Goal: Task Accomplishment & Management: Complete application form

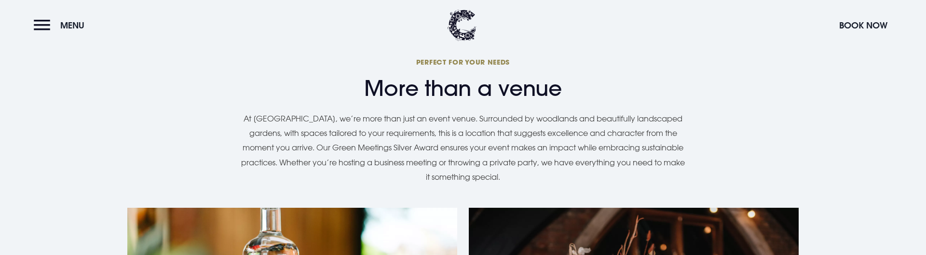
scroll to position [1033, 0]
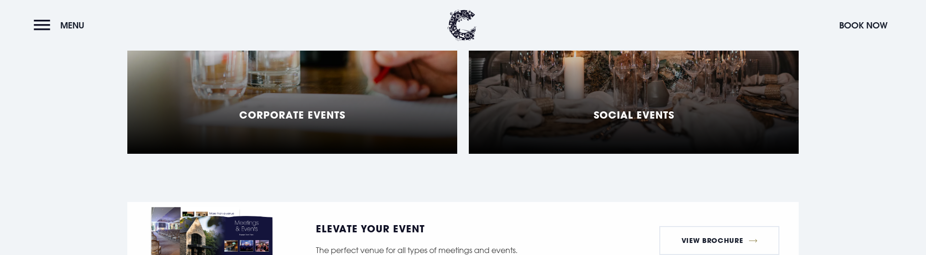
click at [329, 109] on h5 "Corporate Events" at bounding box center [292, 115] width 106 height 12
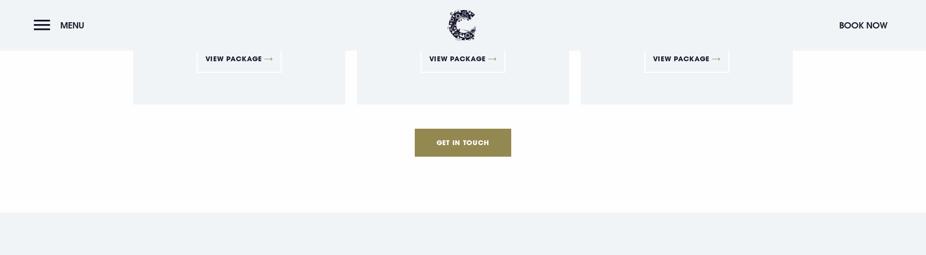
scroll to position [2164, 0]
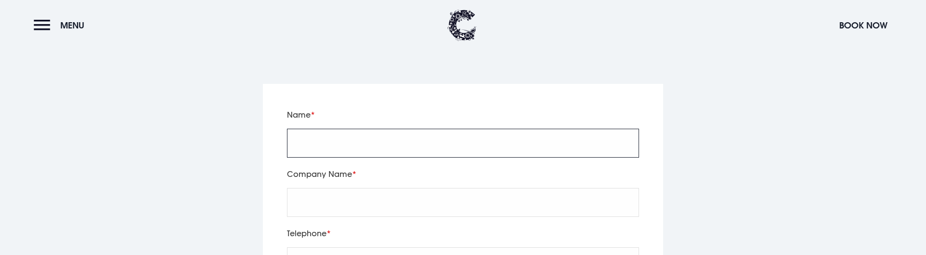
click at [378, 129] on input "Name" at bounding box center [463, 143] width 352 height 29
type input "test"
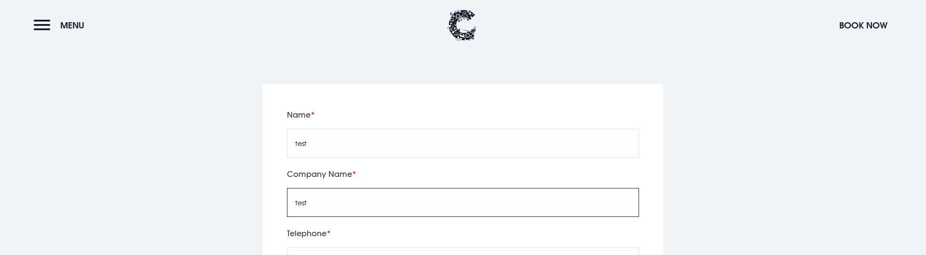
type input "test"
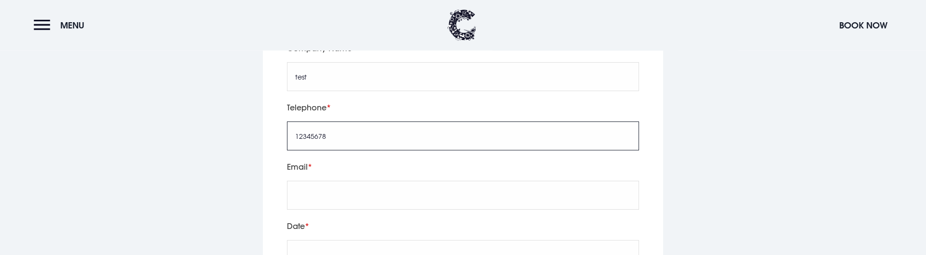
scroll to position [2312, 0]
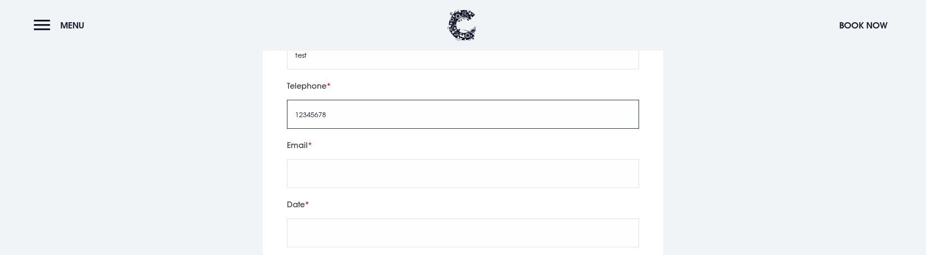
type input "12345678"
click at [330, 159] on input "Email" at bounding box center [463, 173] width 352 height 29
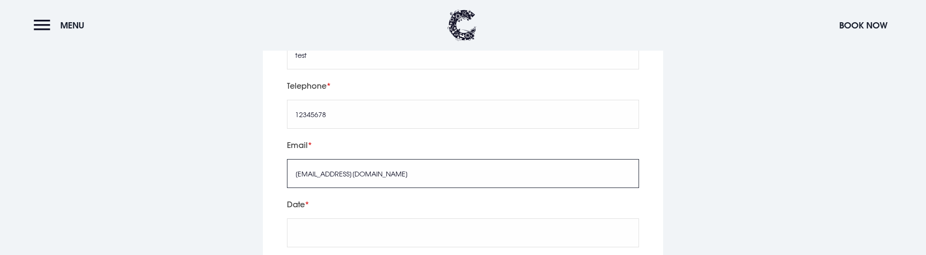
type input "Test@Test.com"
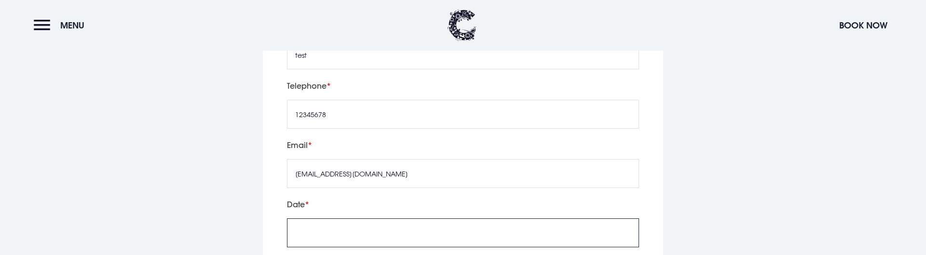
click at [317, 218] on input "text" at bounding box center [463, 232] width 352 height 29
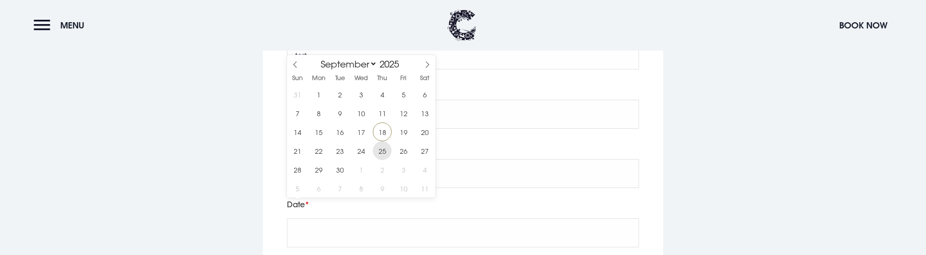
click at [387, 146] on span "25" at bounding box center [382, 150] width 19 height 19
type input "[DATE]"
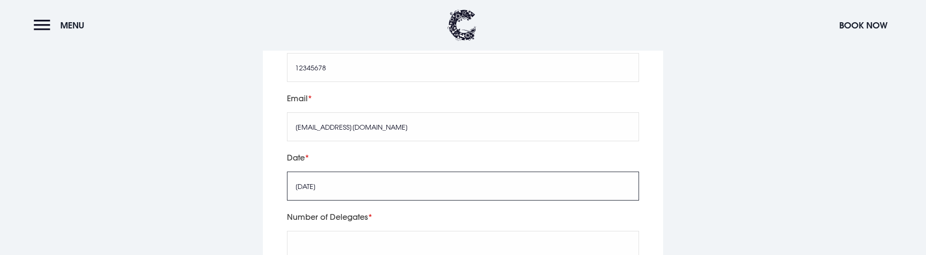
scroll to position [2410, 0]
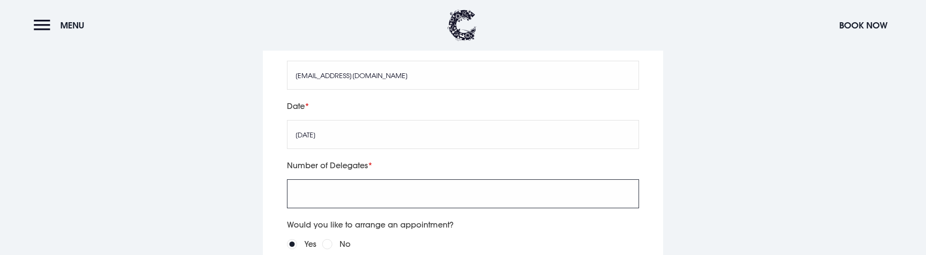
click at [389, 179] on input "Number of Delegates" at bounding box center [463, 193] width 352 height 29
type input "1"
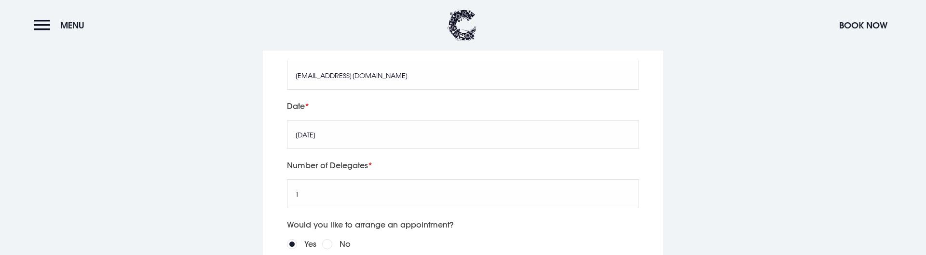
click at [333, 237] on div "No" at bounding box center [336, 244] width 28 height 14
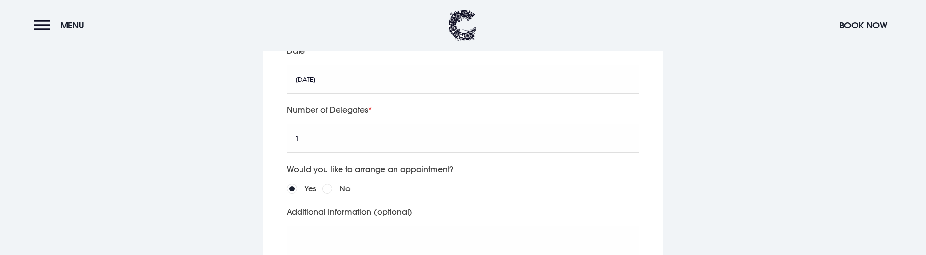
scroll to position [2508, 0]
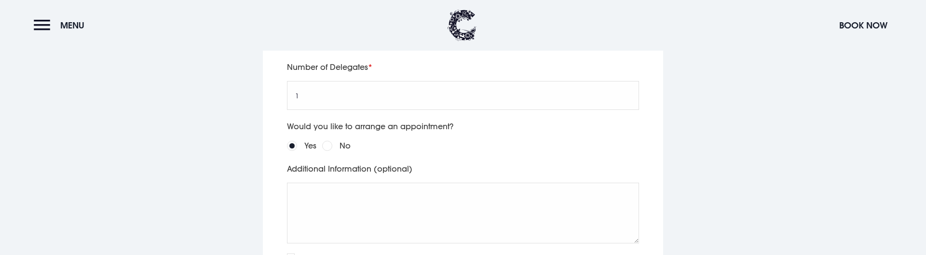
click at [325, 141] on input "No" at bounding box center [327, 146] width 10 height 10
radio input "true"
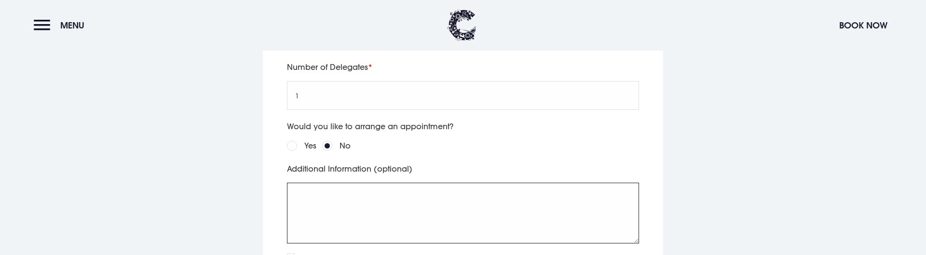
click at [357, 183] on textarea "Additional Information (optional)" at bounding box center [463, 213] width 352 height 61
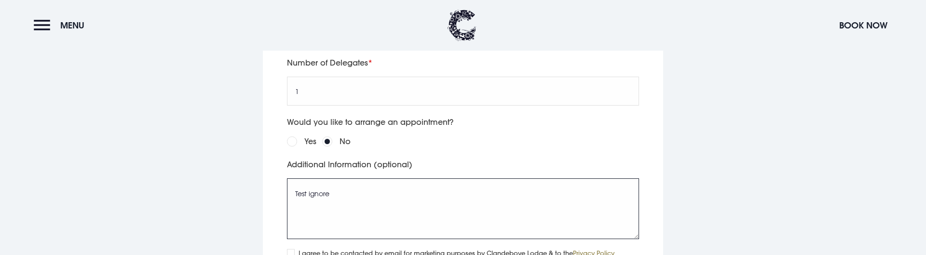
scroll to position [2656, 0]
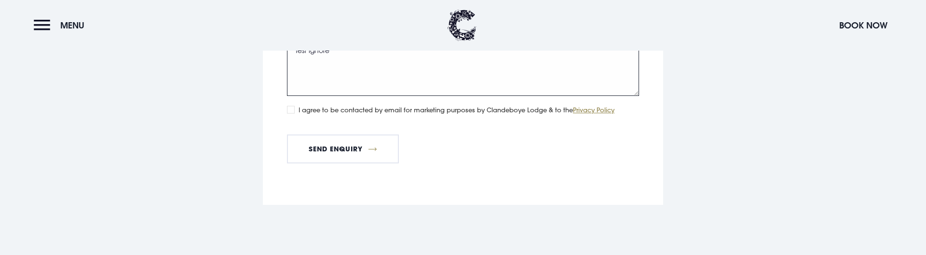
type textarea "Test ignore"
click at [411, 105] on label "I agree to be contacted by email for marketing purposes by Clandeboye Lodge & t…" at bounding box center [456, 110] width 316 height 11
click at [295, 106] on input "I agree to be contacted by email for marketing purposes by Clandeboye Lodge & t…" at bounding box center [291, 110] width 8 height 8
click at [291, 106] on input "I agree to be contacted by email for marketing purposes by Clandeboye Lodge & t…" at bounding box center [291, 110] width 8 height 8
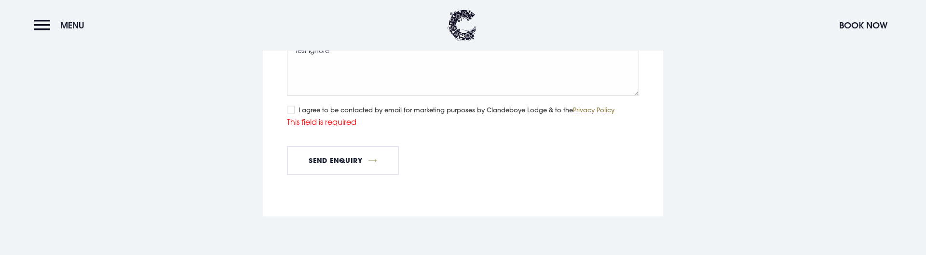
click at [293, 106] on input "I agree to be contacted by email for marketing purposes by Clandeboye Lodge & t…" at bounding box center [291, 110] width 8 height 8
checkbox input "true"
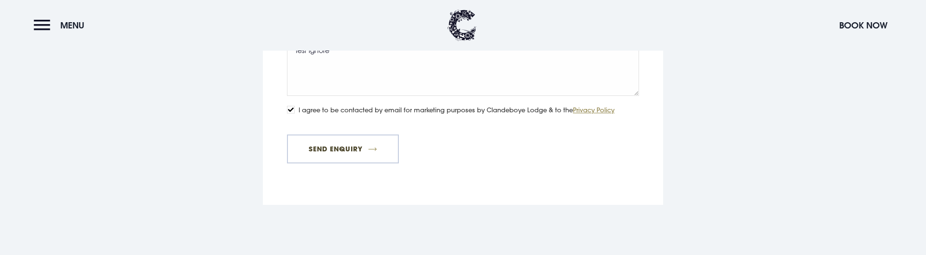
click at [319, 135] on button "Send Enquiry" at bounding box center [343, 149] width 112 height 29
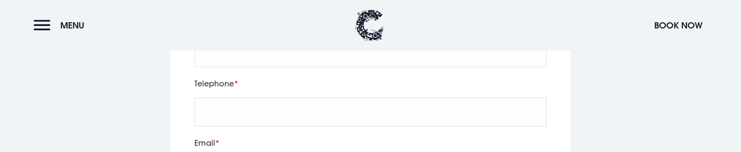
scroll to position [3223, 0]
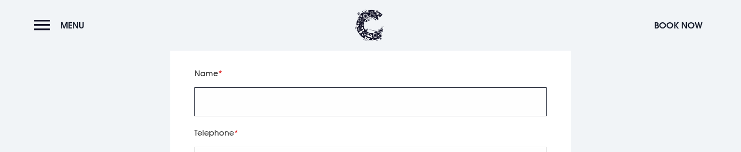
click at [269, 87] on input "Name" at bounding box center [370, 101] width 352 height 29
type input "test"
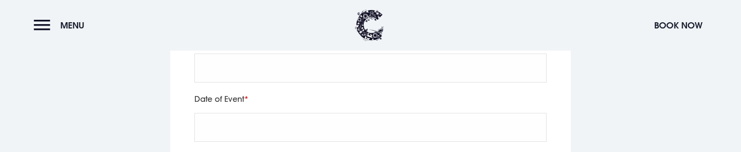
type input "12345678"
click at [229, 66] on div "Email" at bounding box center [370, 62] width 359 height 59
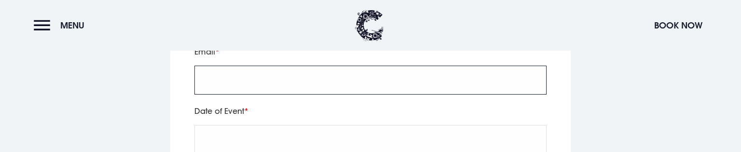
click at [229, 66] on input "Email" at bounding box center [370, 80] width 352 height 29
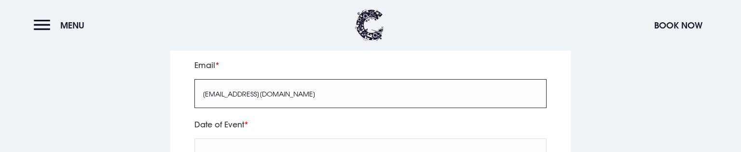
type input "[EMAIL_ADDRESS][DOMAIN_NAME]"
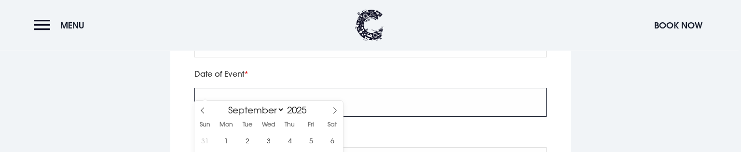
scroll to position [3502, 0]
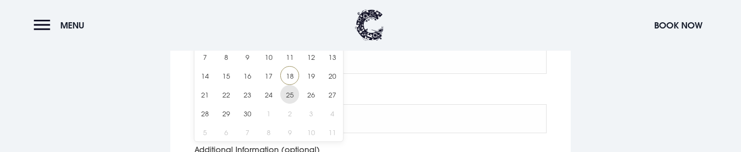
click at [295, 100] on span "25" at bounding box center [289, 94] width 19 height 19
type input "[DATE]"
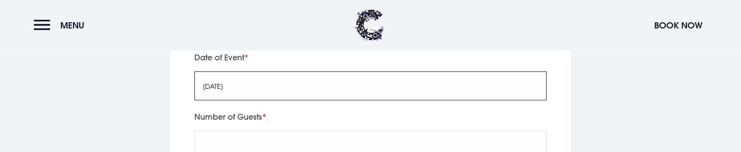
scroll to position [3475, 0]
click at [258, 77] on input "Number of Guests" at bounding box center [370, 86] width 352 height 29
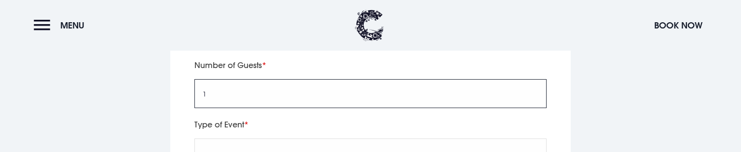
type input "1"
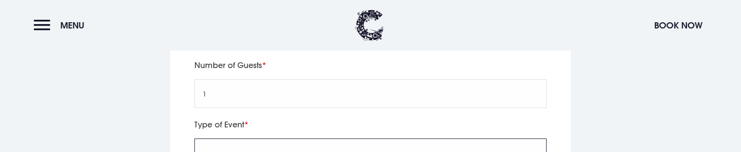
click at [240, 138] on input "Type of Event" at bounding box center [370, 152] width 352 height 29
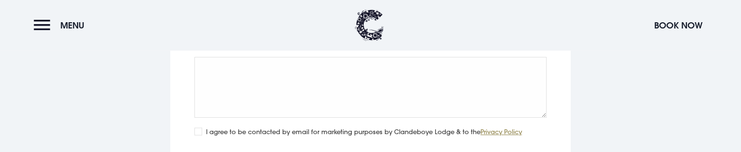
scroll to position [3621, 0]
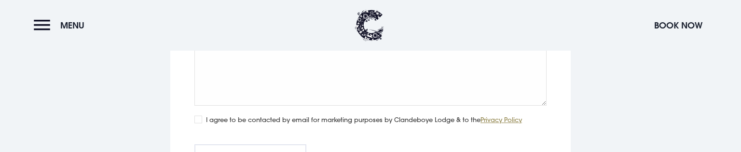
type input "test"
click at [256, 78] on textarea "Additional Information (optional)" at bounding box center [370, 75] width 352 height 61
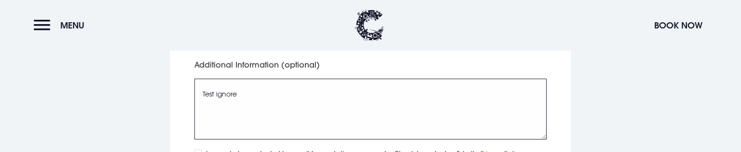
type textarea "Test ignore"
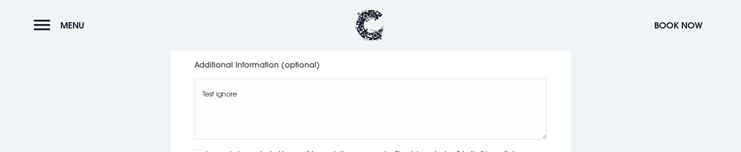
click at [246, 148] on label "I agree to be contacted by email for marketing purposes by Clandeboye Lodge & t…" at bounding box center [364, 153] width 316 height 11
click at [202, 149] on input "I agree to be contacted by email for marketing purposes by Clandeboye Lodge & t…" at bounding box center [198, 153] width 8 height 8
checkbox input "true"
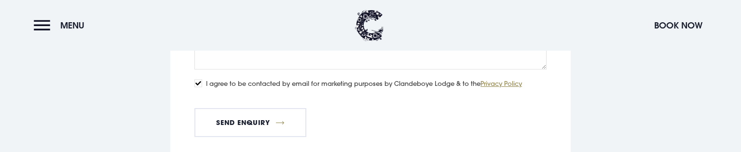
scroll to position [3689, 0]
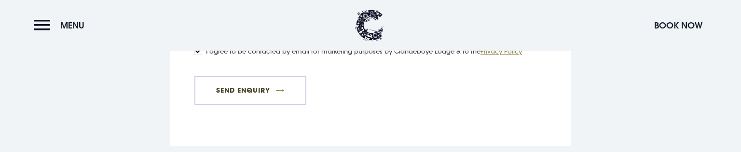
click at [247, 76] on button "Send Enquiry" at bounding box center [250, 90] width 112 height 29
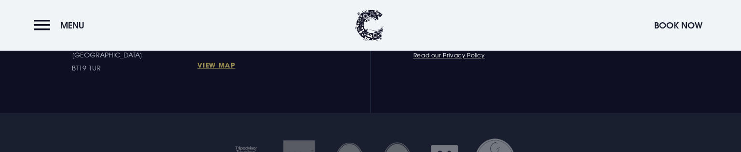
scroll to position [884, 0]
